Goal: Task Accomplishment & Management: Manage account settings

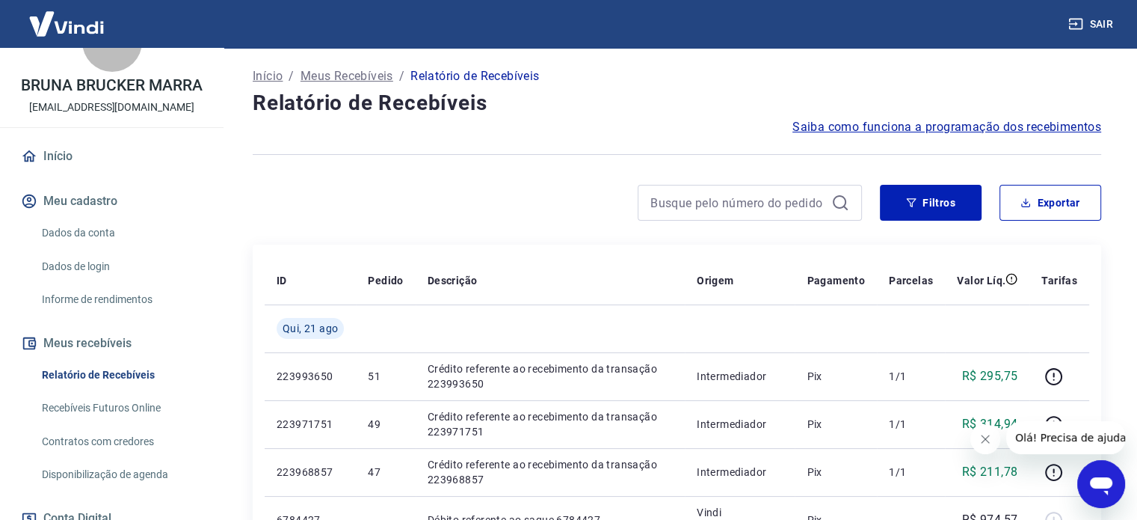
scroll to position [75, 0]
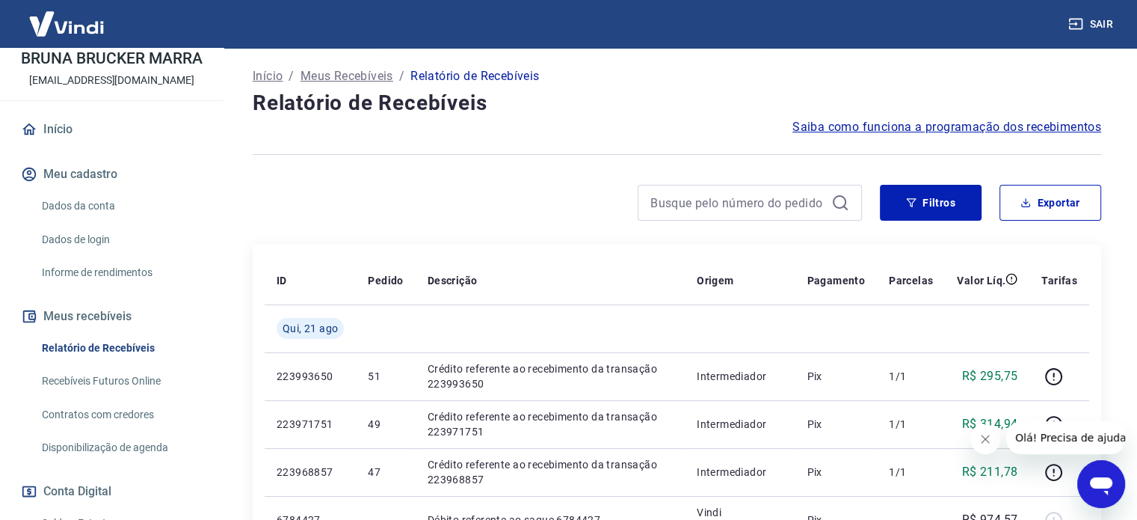
click at [129, 382] on link "Recebíveis Futuros Online" at bounding box center [121, 381] width 170 height 31
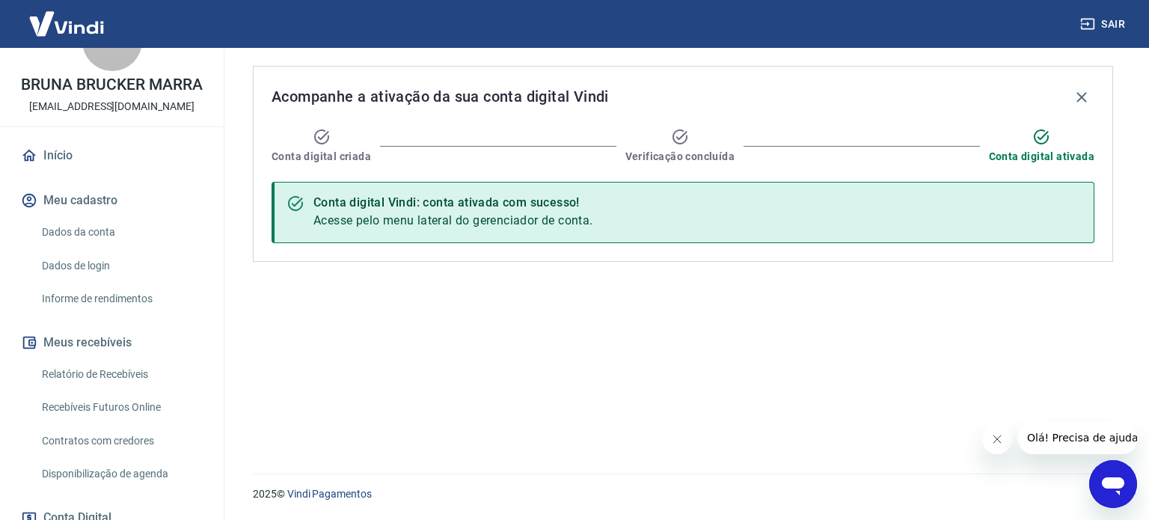
scroll to position [75, 0]
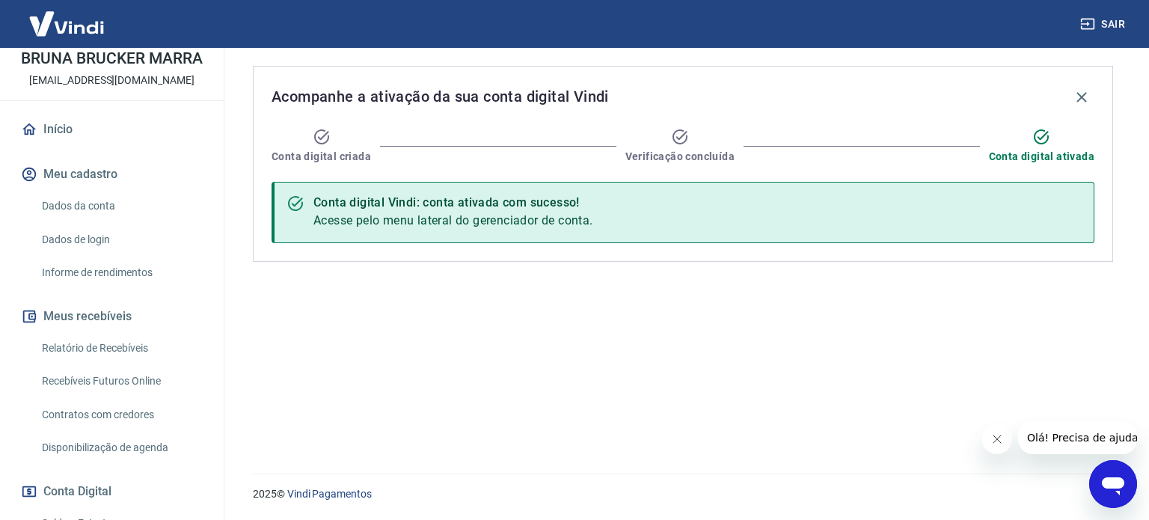
click at [99, 268] on link "Informe de rendimentos" at bounding box center [121, 272] width 170 height 31
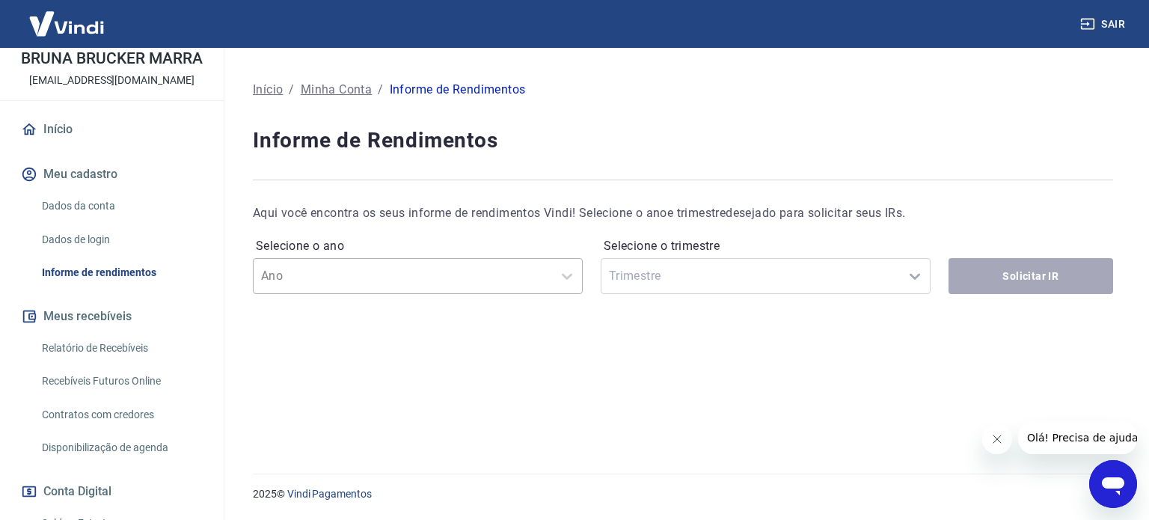
click at [275, 282] on input "text" at bounding box center [336, 276] width 151 height 18
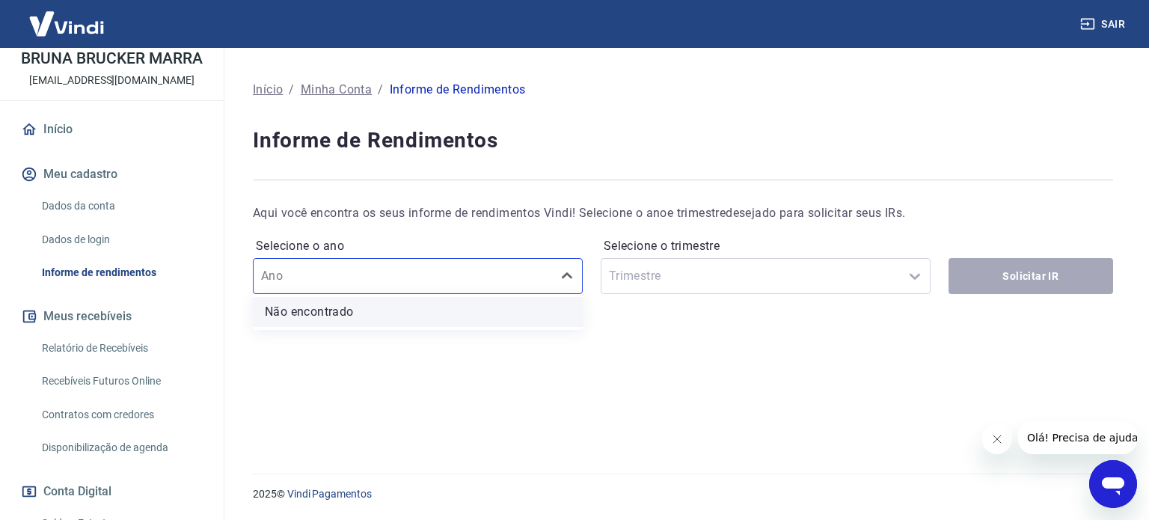
click at [299, 316] on p "Não encontrado" at bounding box center [309, 312] width 89 height 18
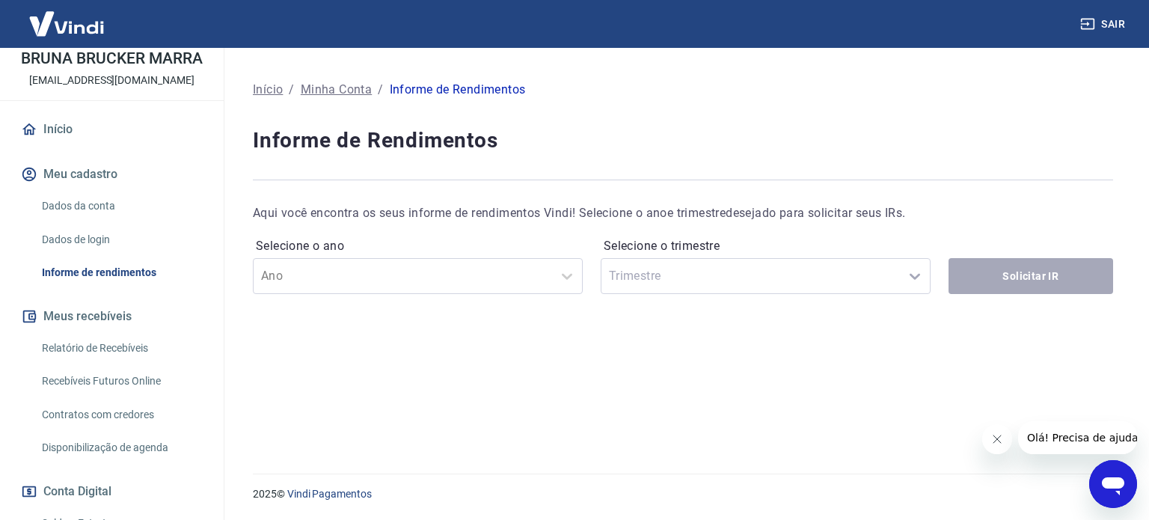
click at [642, 262] on div "Selecione o trimestre Trimestre" at bounding box center [765, 264] width 330 height 60
click at [644, 274] on div "Selecione o trimestre Trimestre" at bounding box center [765, 264] width 330 height 60
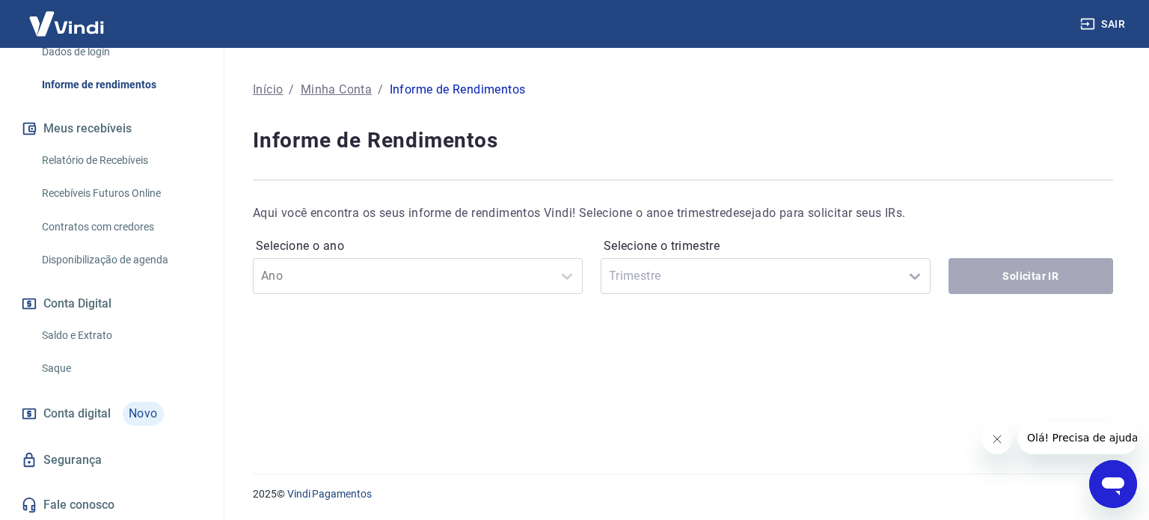
scroll to position [263, 0]
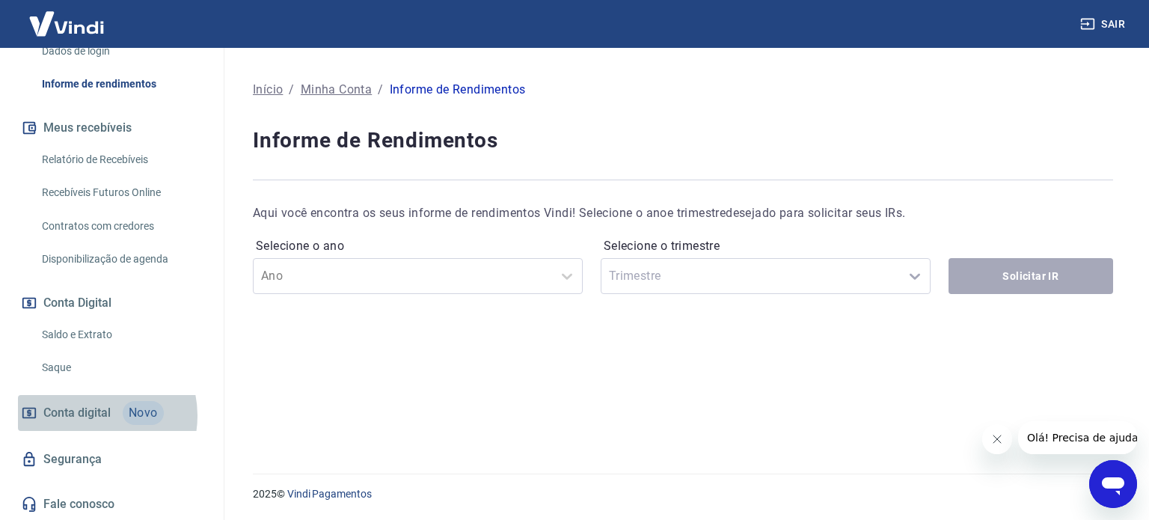
click at [93, 415] on span "Conta digital" at bounding box center [76, 412] width 67 height 21
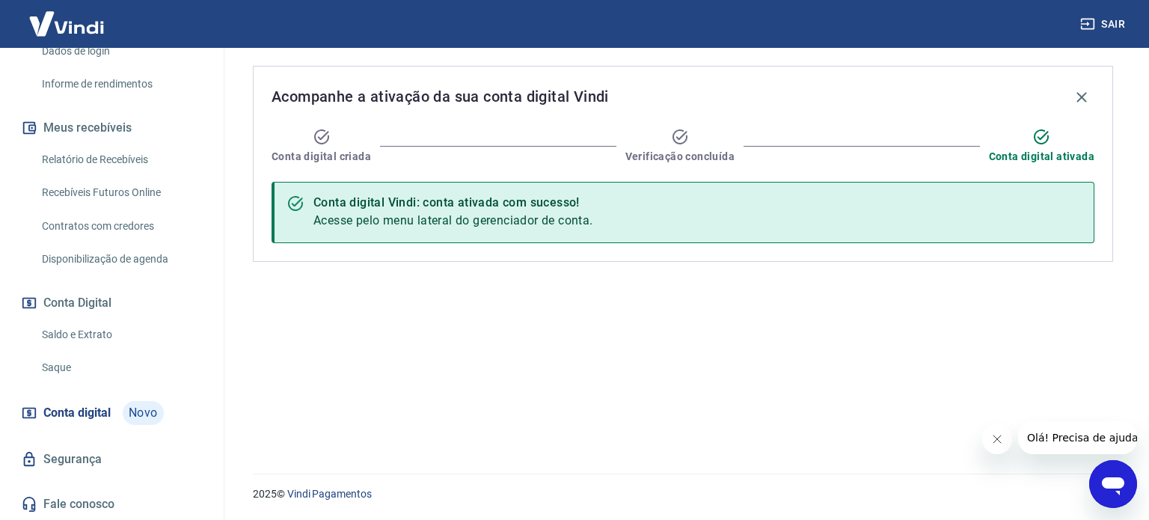
click at [105, 189] on link "Recebíveis Futuros Online" at bounding box center [121, 192] width 170 height 31
